Goal: Transaction & Acquisition: Purchase product/service

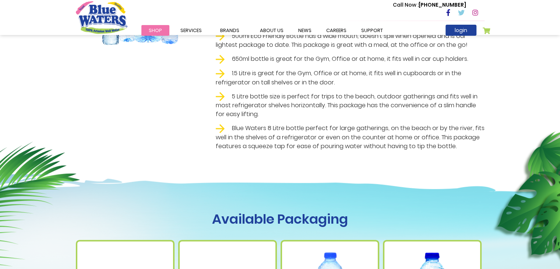
scroll to position [463, 0]
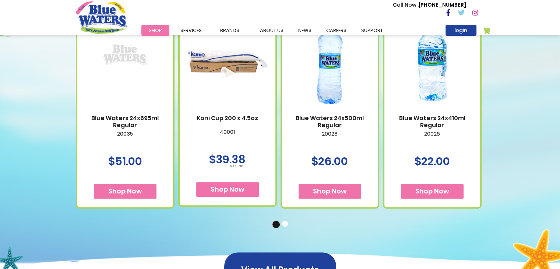
click at [437, 67] on img at bounding box center [432, 63] width 81 height 101
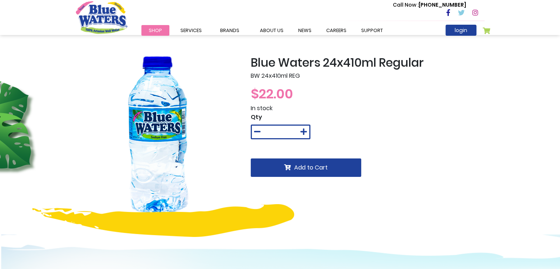
click at [150, 128] on img at bounding box center [158, 138] width 164 height 164
click at [165, 148] on img at bounding box center [158, 138] width 164 height 164
